Goal: Transaction & Acquisition: Purchase product/service

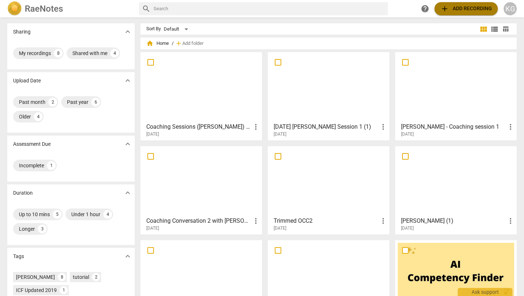
click at [469, 10] on span "add Add recording" at bounding box center [466, 8] width 52 height 9
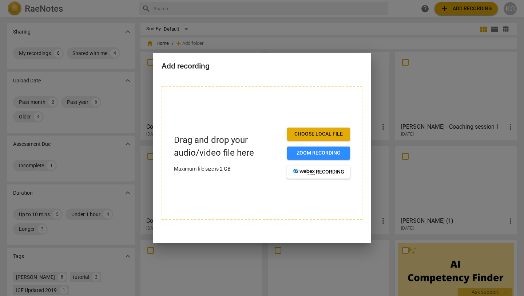
click at [305, 132] on span "Choose local file" at bounding box center [318, 133] width 51 height 7
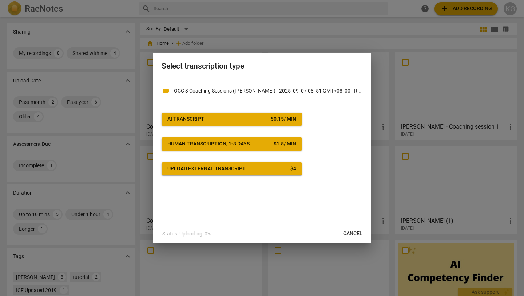
click at [236, 114] on button "AI Transcript $ 0.15 / min" at bounding box center [232, 118] width 141 height 13
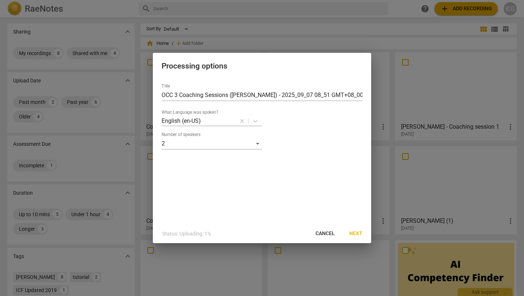
click at [356, 234] on span "Next" at bounding box center [355, 233] width 13 height 7
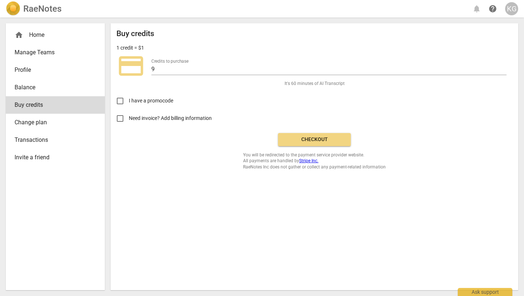
click at [325, 138] on span "Checkout" at bounding box center [314, 139] width 61 height 7
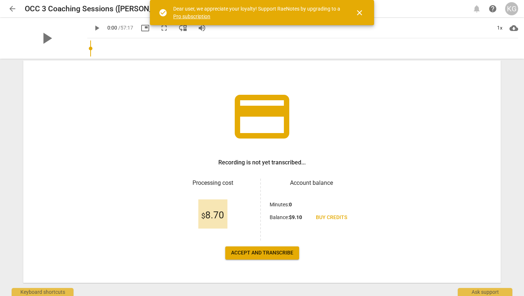
scroll to position [33, 0]
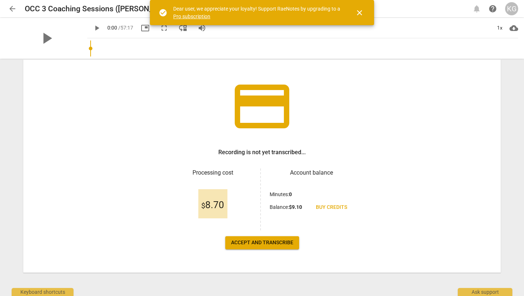
click at [265, 241] on span "Accept and transcribe" at bounding box center [262, 242] width 62 height 7
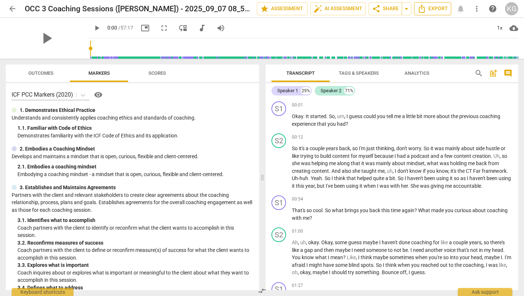
click at [431, 7] on span "Export" at bounding box center [432, 8] width 31 height 9
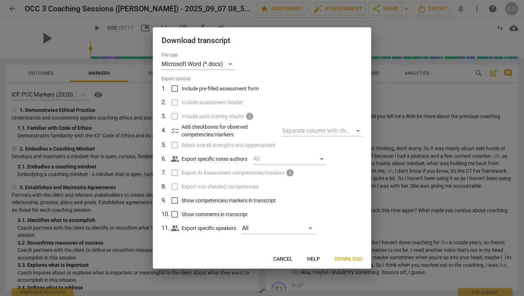
click at [341, 259] on span "Download" at bounding box center [349, 258] width 28 height 7
